Goal: Task Accomplishment & Management: Use online tool/utility

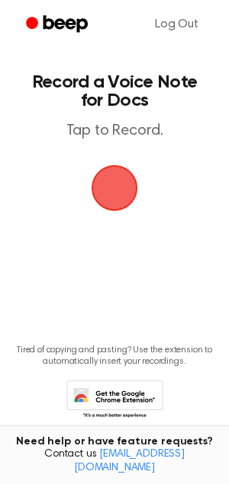
click at [114, 187] on span "button" at bounding box center [114, 188] width 43 height 43
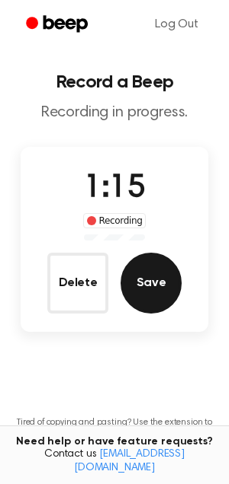
click at [141, 290] on button "Save" at bounding box center [150, 283] width 61 height 61
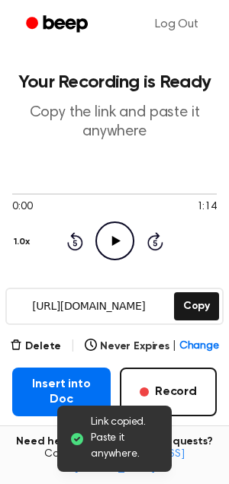
click at [106, 233] on icon "Play Audio" at bounding box center [114, 241] width 39 height 39
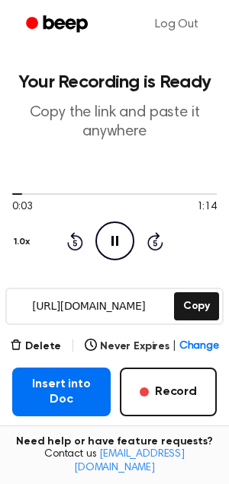
click at [106, 233] on icon "Pause Audio" at bounding box center [114, 241] width 39 height 39
click at [72, 242] on icon "Rewind 5 seconds" at bounding box center [74, 242] width 17 height 20
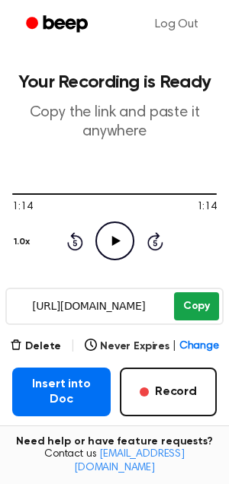
drag, startPoint x: 24, startPoint y: 306, endPoint x: 181, endPoint y: 315, distance: 157.9
click at [181, 314] on div "[URL][DOMAIN_NAME] Copy" at bounding box center [114, 306] width 218 height 37
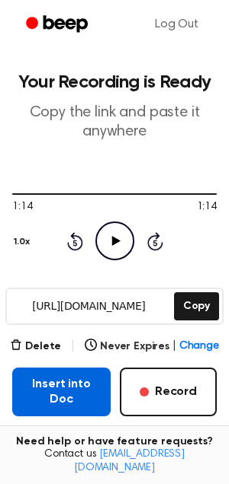
click at [75, 389] on button "Insert into Doc" at bounding box center [61, 392] width 98 height 49
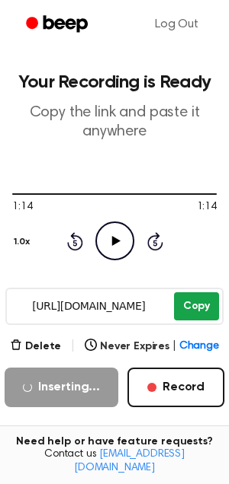
click at [193, 309] on button "Copy" at bounding box center [196, 307] width 45 height 28
